Goal: Task Accomplishment & Management: Manage account settings

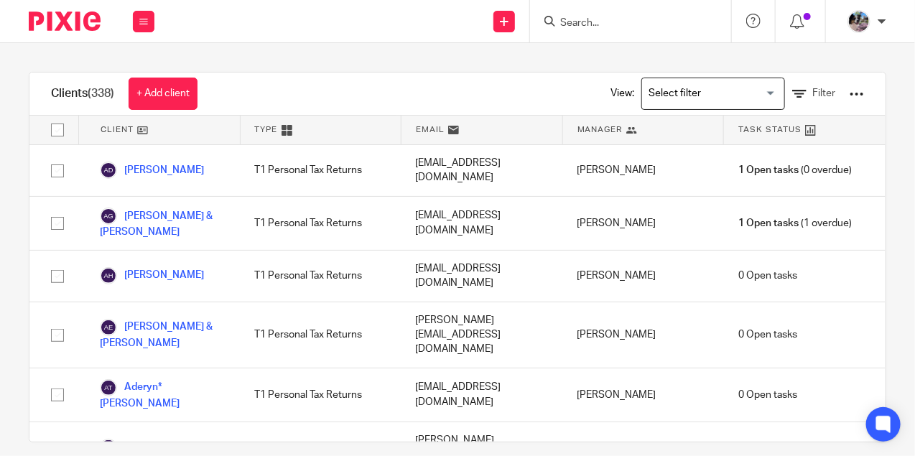
scroll to position [1401, 0]
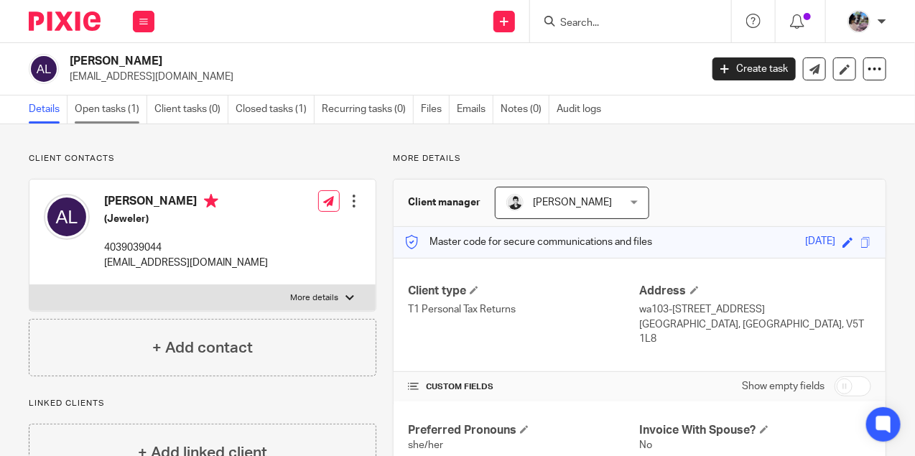
click at [114, 113] on link "Open tasks (1)" at bounding box center [111, 110] width 73 height 28
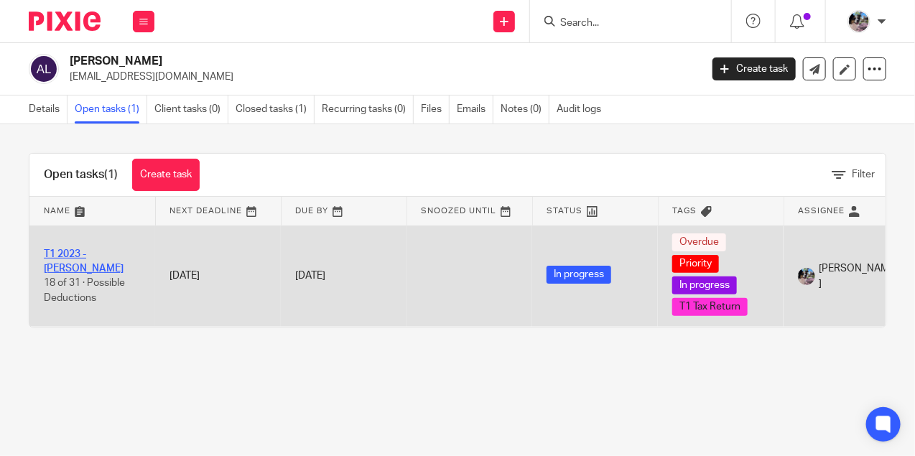
click at [71, 256] on link "T1 2023 - [PERSON_NAME]" at bounding box center [84, 261] width 80 height 24
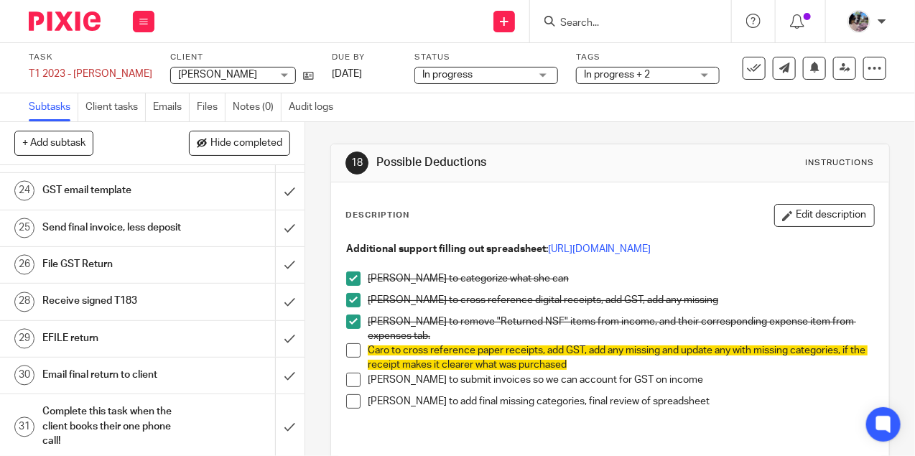
scroll to position [1009, 0]
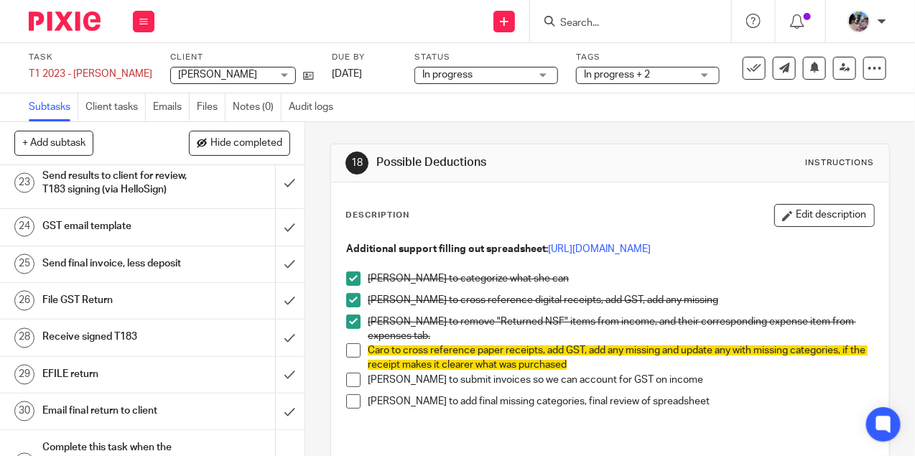
click at [188, 254] on div "Send final invoice, less deposit" at bounding box center [151, 265] width 218 height 22
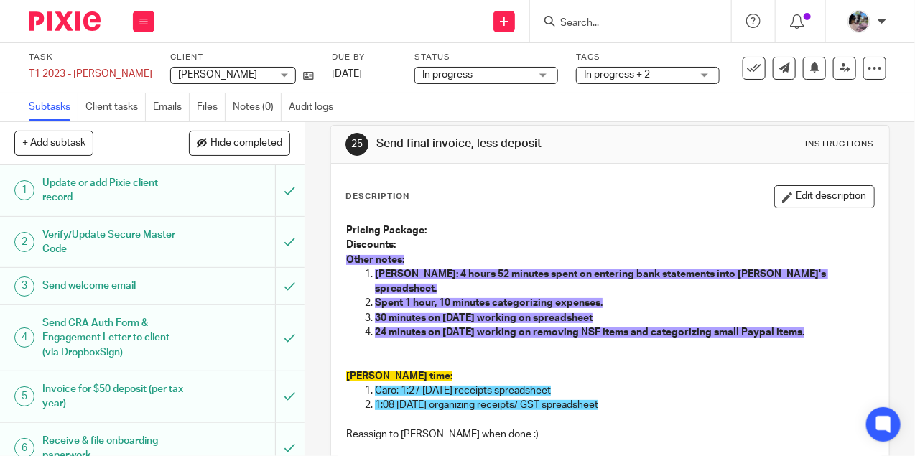
scroll to position [20, 0]
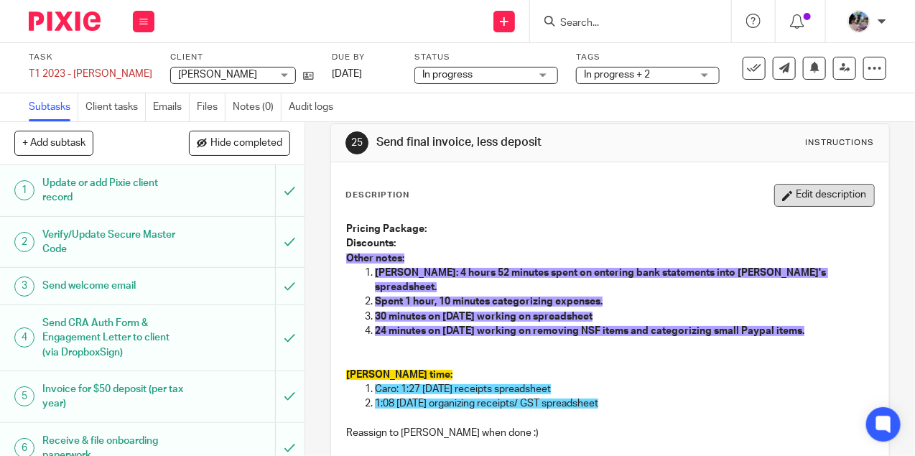
click at [794, 195] on button "Edit description" at bounding box center [824, 195] width 101 height 23
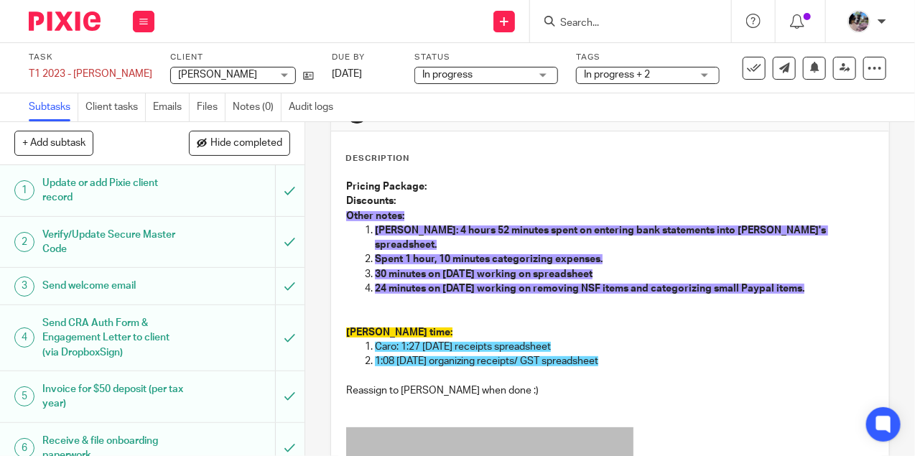
scroll to position [61, 0]
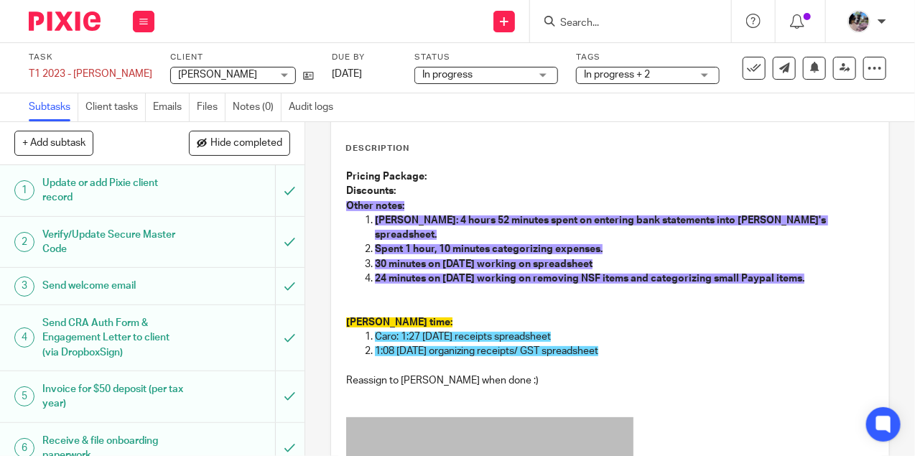
click at [618, 344] on p "1:08 Sept 15 organizing receipts/ GST spreadsheet" at bounding box center [624, 351] width 499 height 14
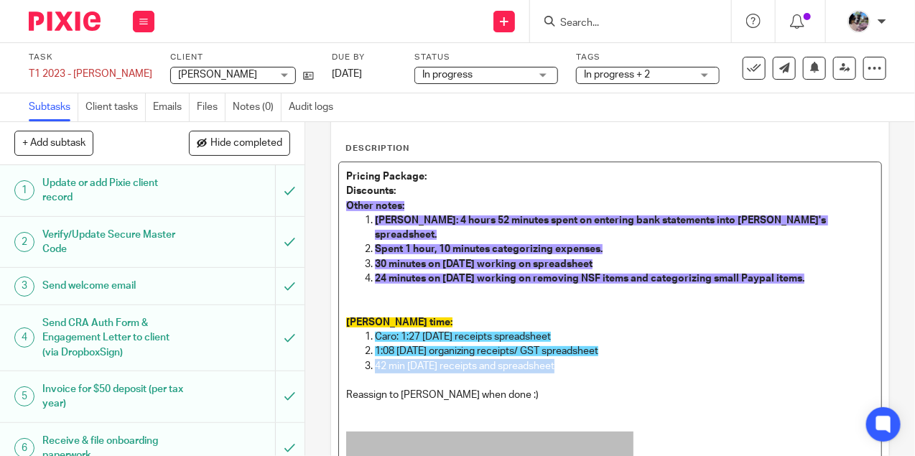
drag, startPoint x: 560, startPoint y: 346, endPoint x: 374, endPoint y: 349, distance: 186.8
click at [375, 359] on li "42 min sep 16 receipts and spreadsheet" at bounding box center [624, 366] width 499 height 14
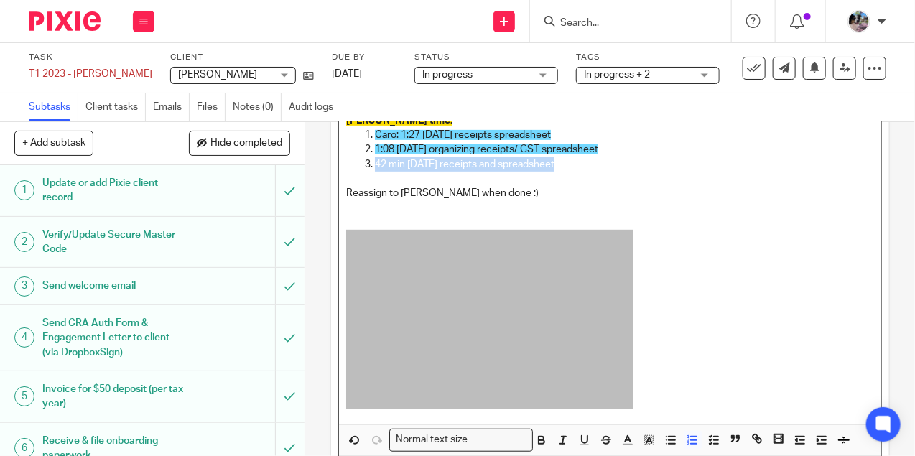
scroll to position [325, 0]
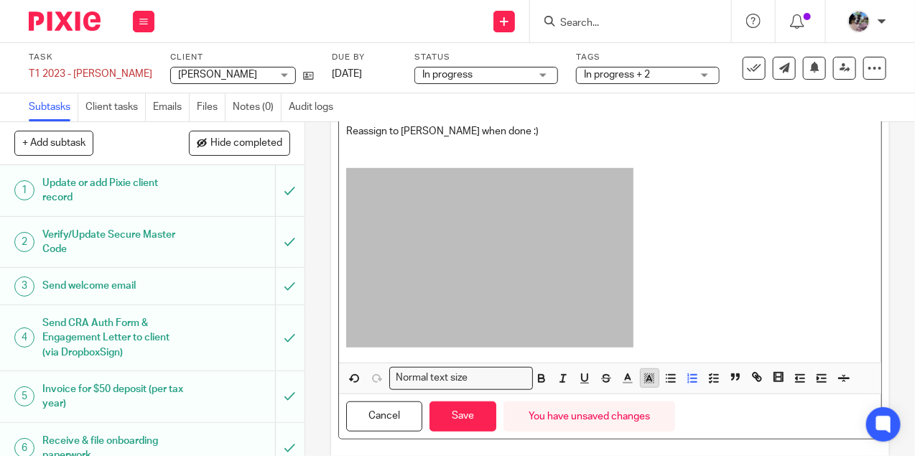
click at [649, 369] on button "button" at bounding box center [650, 378] width 18 height 18
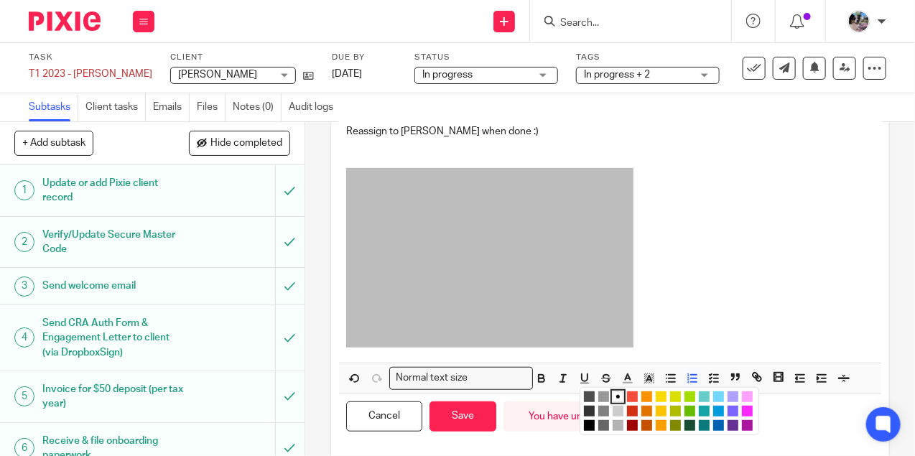
click at [716, 391] on li "color:#73D8FF" at bounding box center [718, 396] width 11 height 11
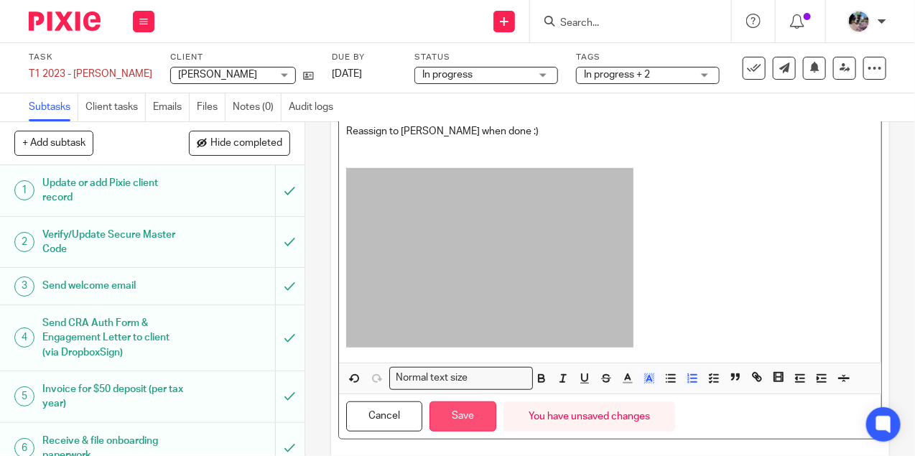
click at [458, 402] on button "Save" at bounding box center [463, 417] width 67 height 31
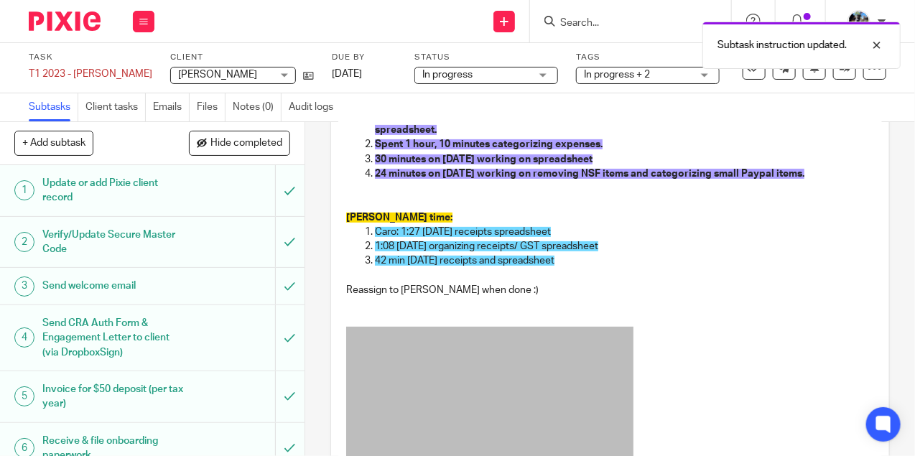
scroll to position [177, 0]
